Goal: Information Seeking & Learning: Learn about a topic

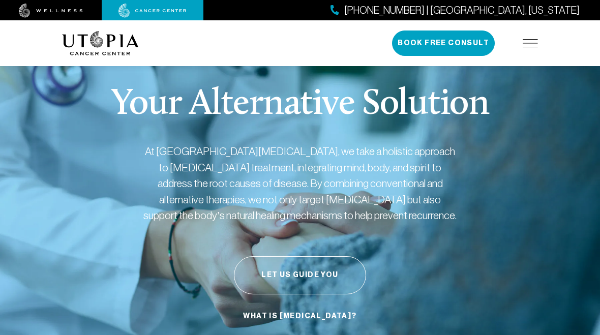
click at [289, 268] on button "Let Us Guide You" at bounding box center [300, 275] width 132 height 38
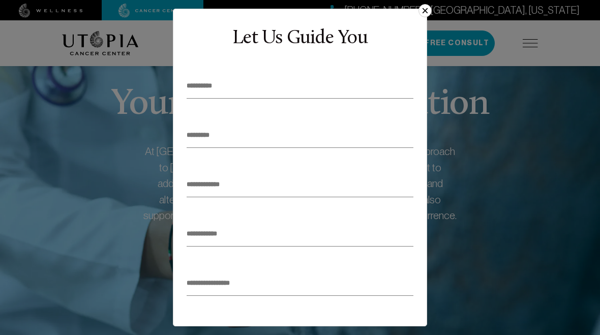
click at [426, 11] on button "×" at bounding box center [425, 10] width 13 height 13
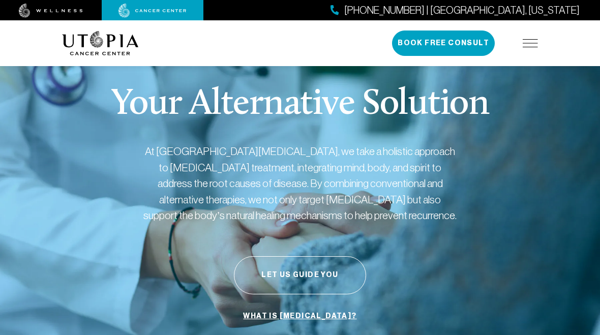
click at [292, 317] on link "What is [MEDICAL_DATA]?" at bounding box center [300, 316] width 118 height 19
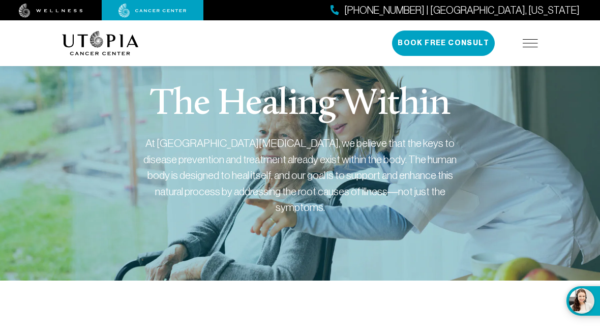
click at [539, 40] on div "About Us Treatments Patient Stories [PHONE_NUMBER] | [GEOGRAPHIC_DATA], [US_STA…" at bounding box center [300, 43] width 488 height 46
click at [528, 42] on img at bounding box center [530, 43] width 15 height 8
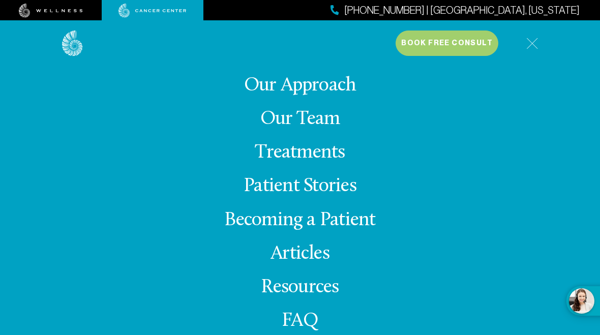
scroll to position [3, 0]
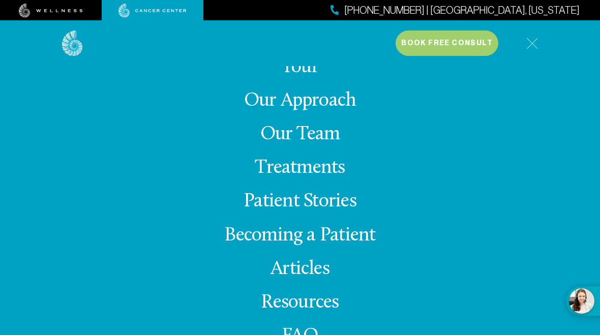
click at [320, 174] on link "Treatments" at bounding box center [300, 168] width 90 height 20
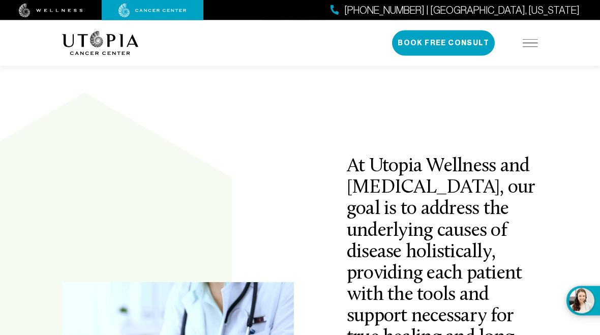
scroll to position [217, 0]
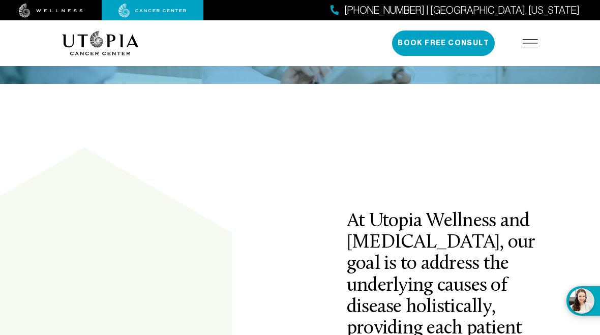
click at [526, 46] on img at bounding box center [530, 43] width 15 height 8
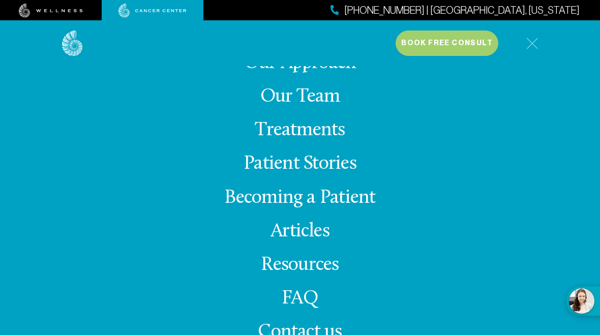
scroll to position [40, 0]
click at [308, 200] on link "Becoming a Patient" at bounding box center [299, 198] width 151 height 20
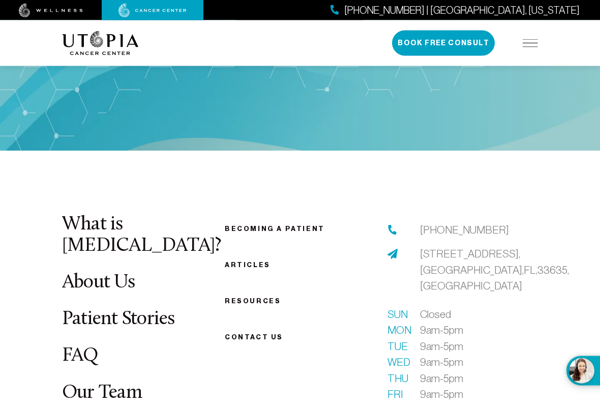
scroll to position [1421, 0]
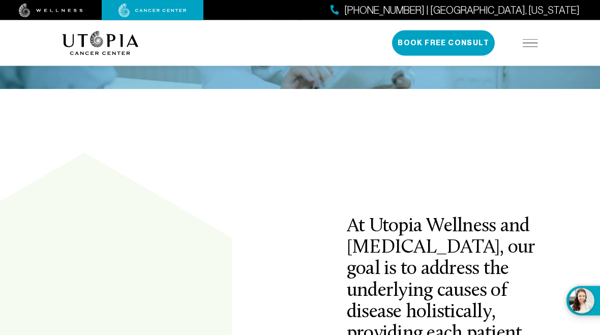
scroll to position [217, 0]
